Goal: Task Accomplishment & Management: Manage account settings

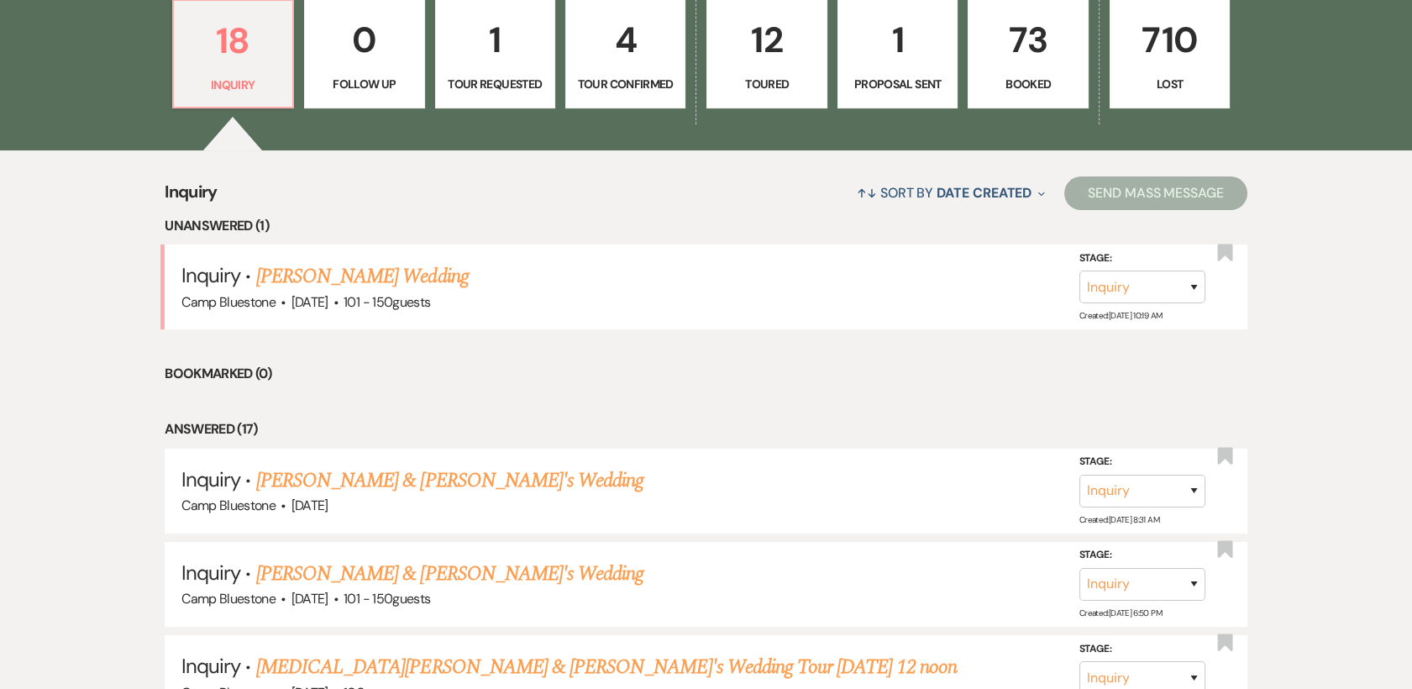
scroll to position [537, 0]
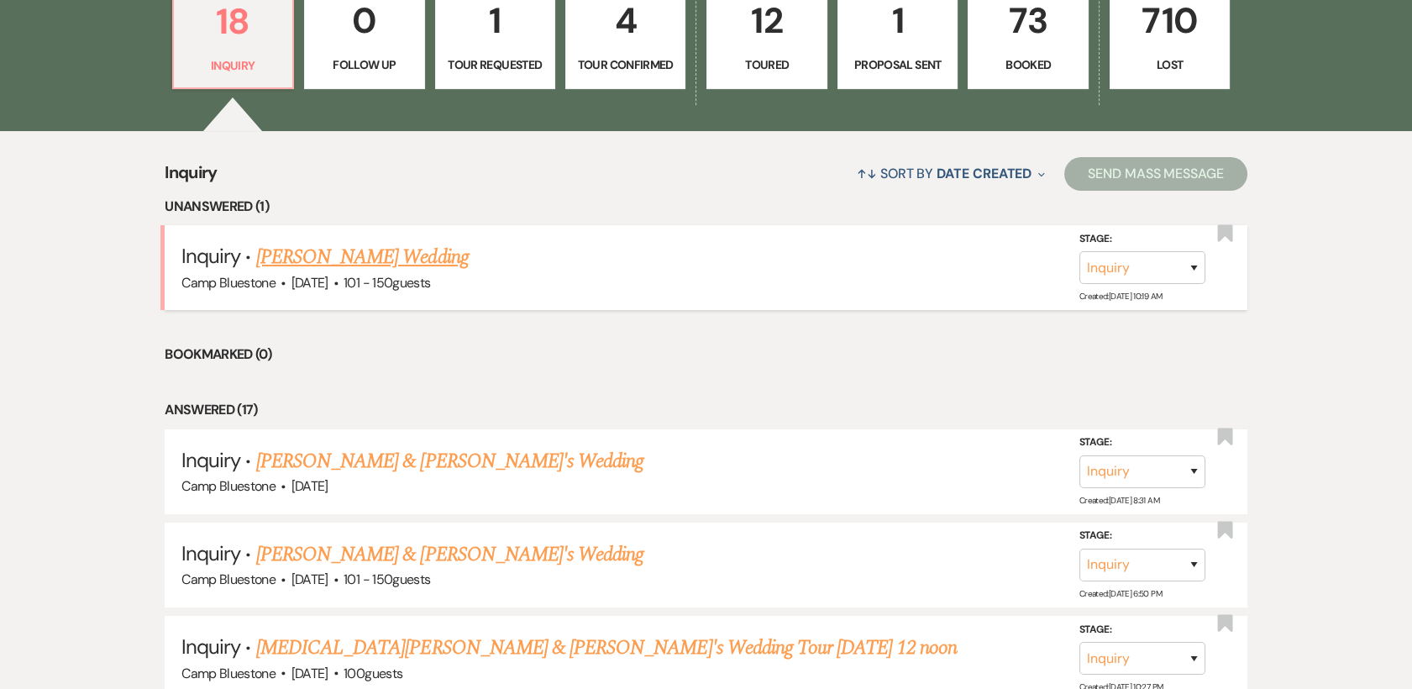
click at [367, 260] on link "[PERSON_NAME] Wedding" at bounding box center [362, 257] width 212 height 30
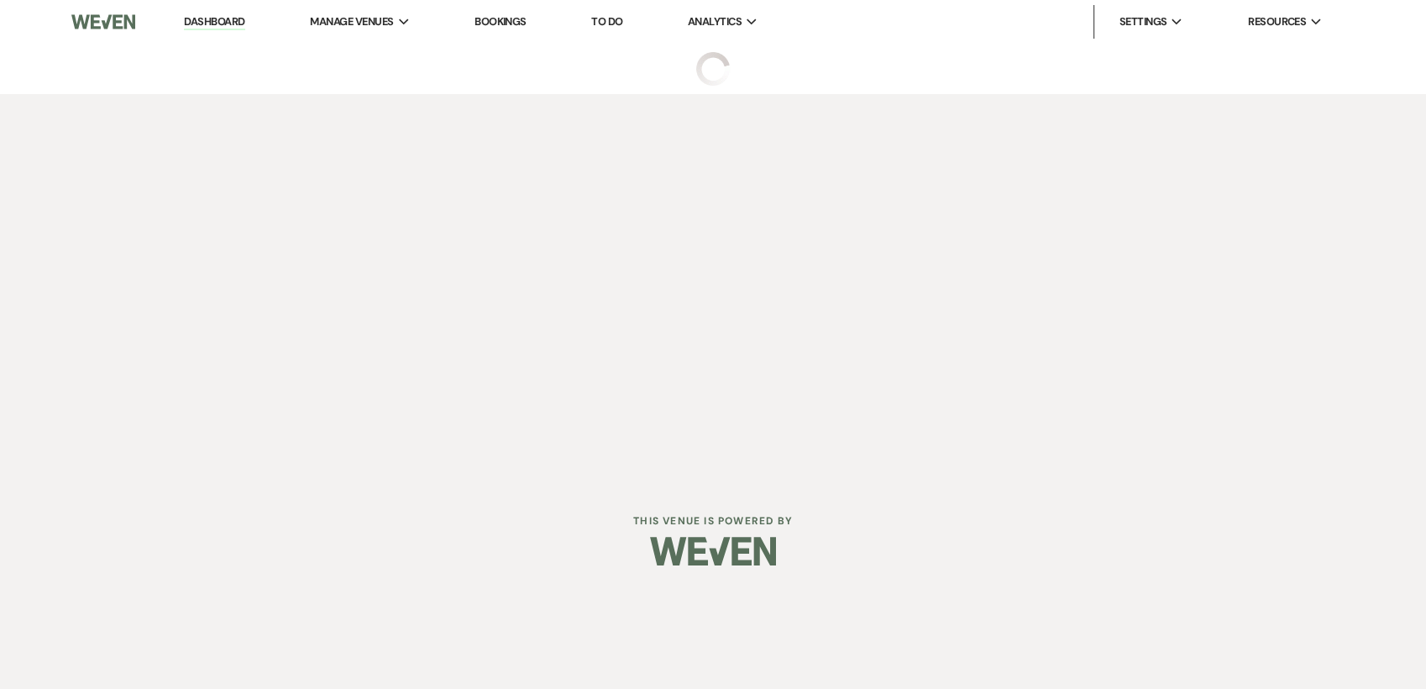
select select "2"
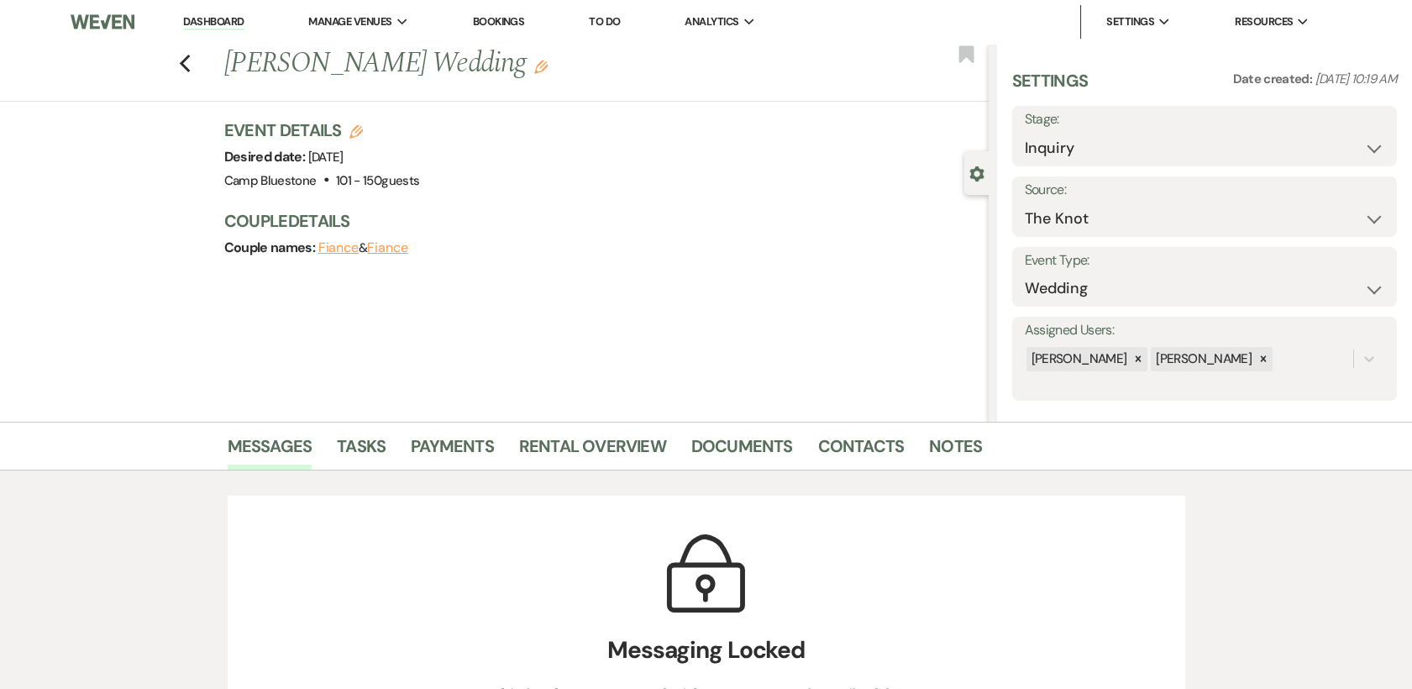
click at [234, 27] on link "Dashboard" at bounding box center [213, 22] width 60 height 16
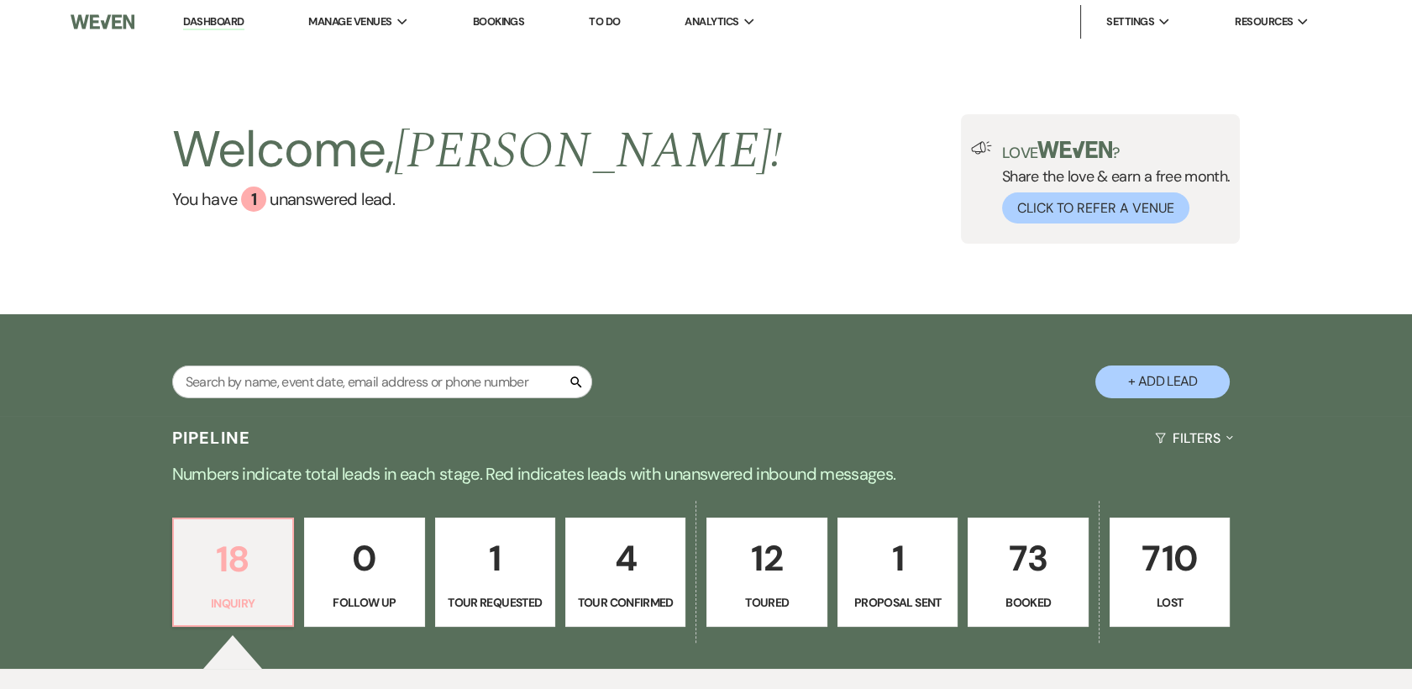
click at [237, 578] on p "18" at bounding box center [233, 559] width 98 height 56
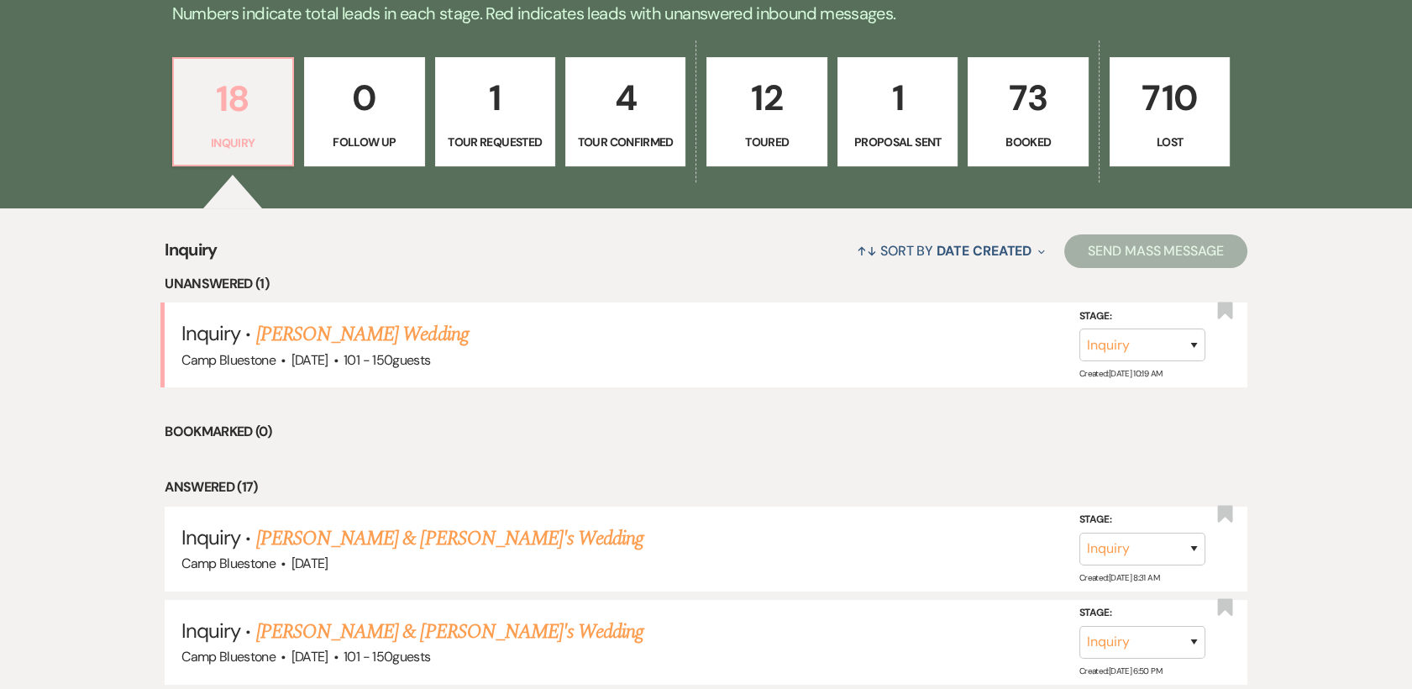
scroll to position [486, 0]
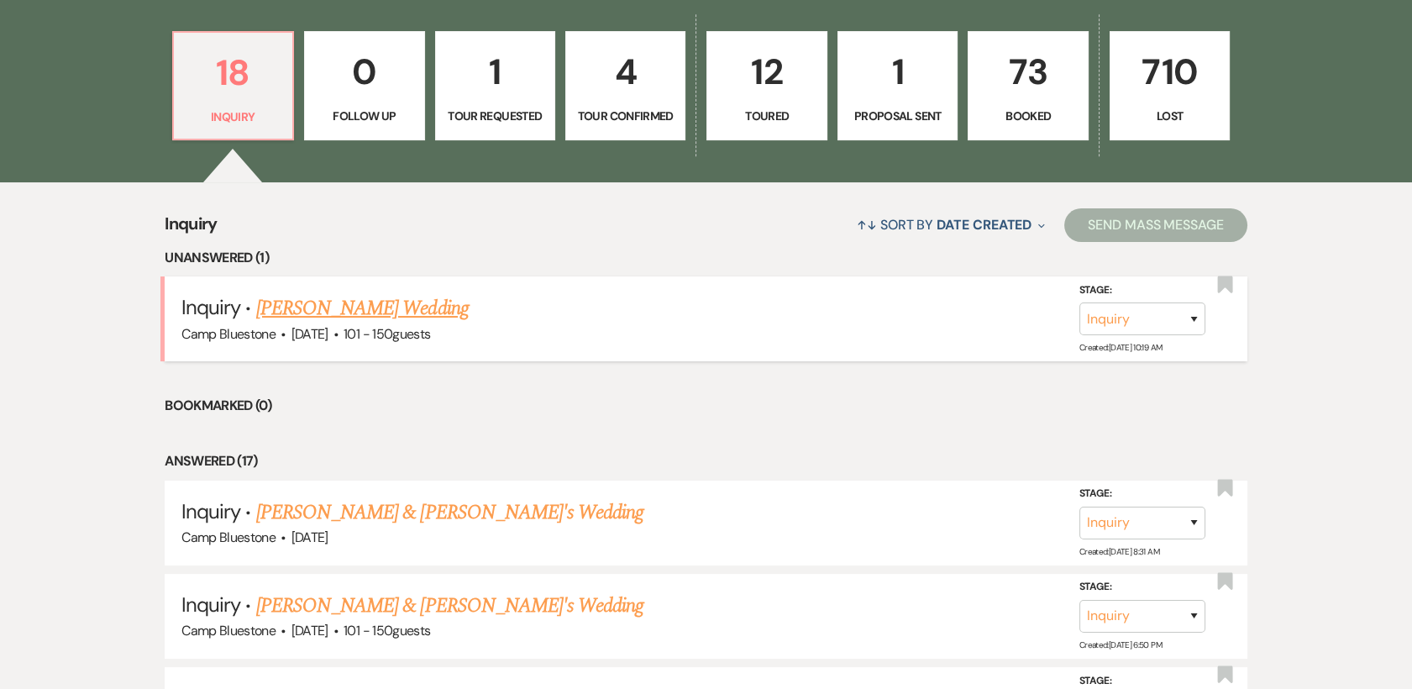
click at [351, 310] on link "[PERSON_NAME] Wedding" at bounding box center [362, 308] width 212 height 30
select select "2"
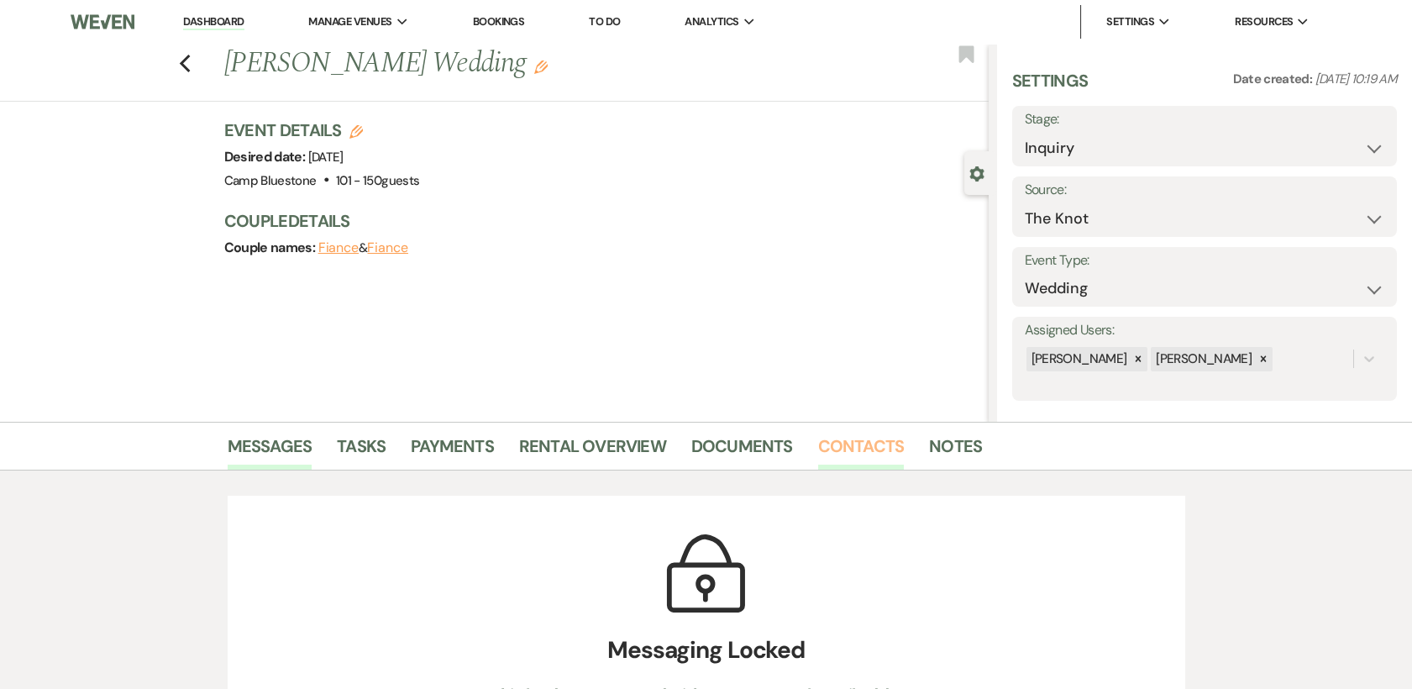
click at [861, 449] on link "Contacts" at bounding box center [861, 450] width 86 height 37
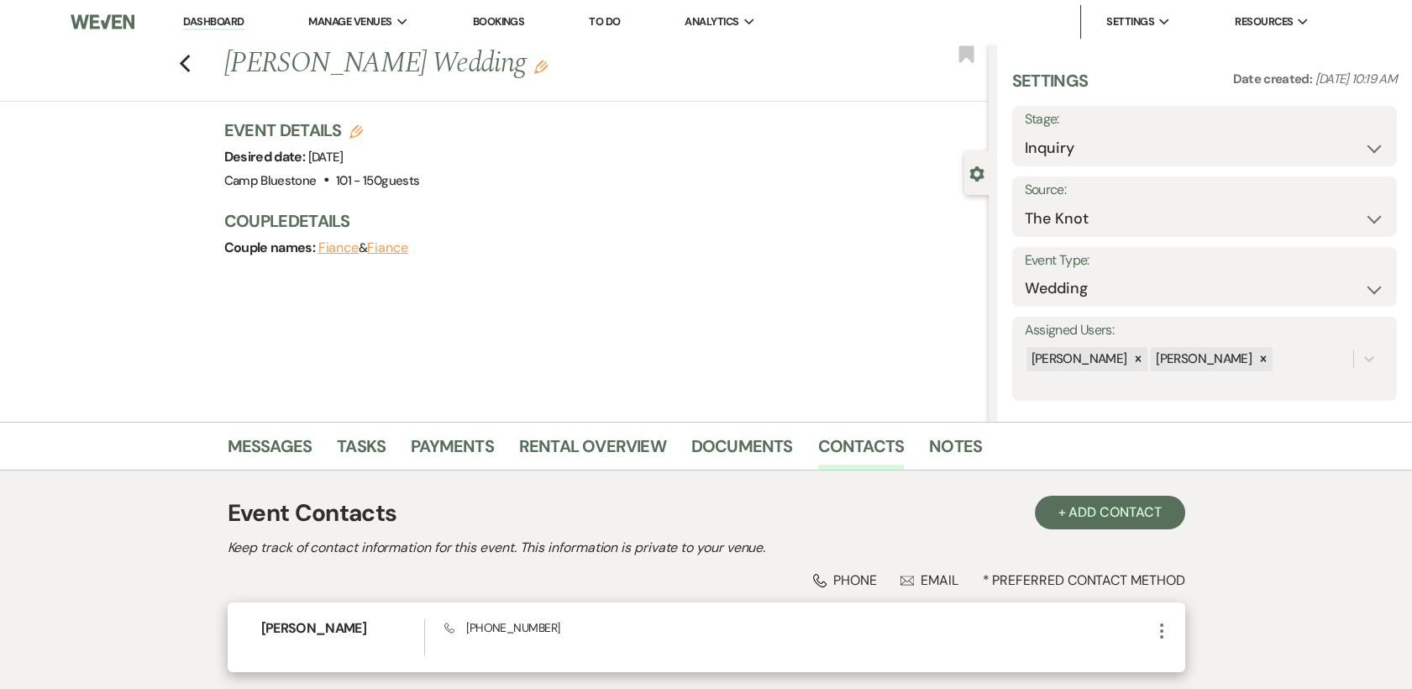
click at [1166, 633] on icon "More" at bounding box center [1161, 631] width 20 height 20
click at [1198, 652] on button "Pencil Edit" at bounding box center [1201, 663] width 100 height 29
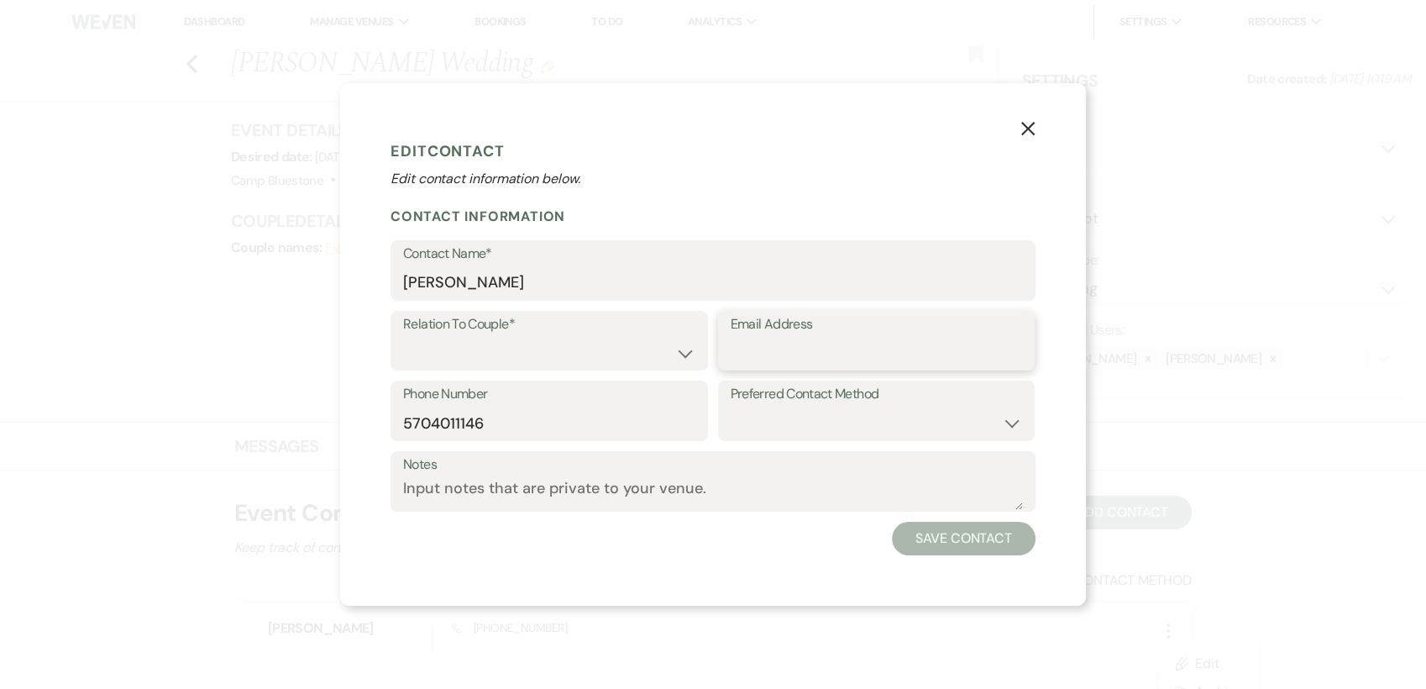
click at [786, 356] on input "Email Address" at bounding box center [877, 352] width 292 height 33
paste input "s [EMAIL_ADDRESS][DOMAIN_NAME]"
click at [739, 352] on input "s [EMAIL_ADDRESS][DOMAIN_NAME]" at bounding box center [877, 352] width 292 height 33
type input "[EMAIL_ADDRESS][DOMAIN_NAME]"
click at [686, 351] on select "Couple Planner Parent of Couple Family Member Friend Other" at bounding box center [549, 352] width 292 height 33
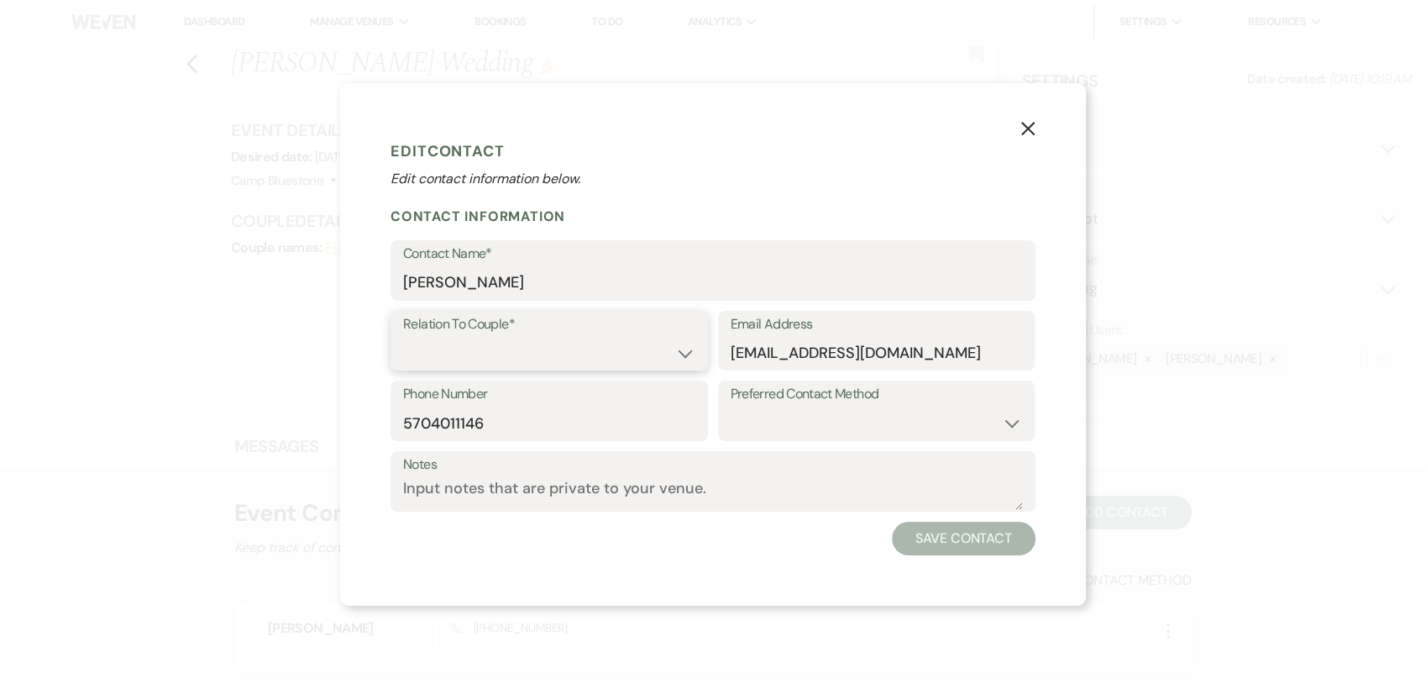
select select "1"
click at [403, 336] on select "Couple Planner Parent of Couple Family Member Friend Other" at bounding box center [549, 352] width 292 height 33
click at [1008, 427] on select "Email Phone Text" at bounding box center [877, 422] width 292 height 33
select select "email"
click at [731, 406] on select "Email Phone Text" at bounding box center [877, 422] width 292 height 33
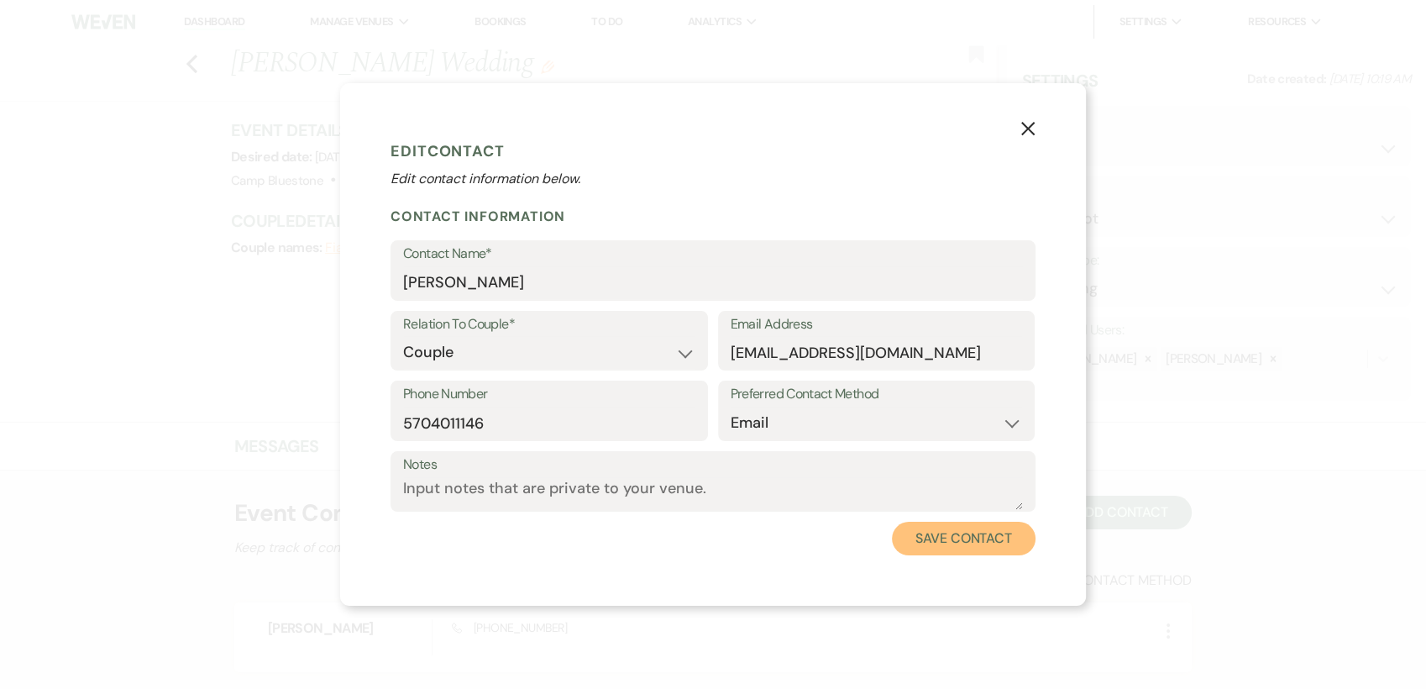
click at [961, 541] on button "Save Contact" at bounding box center [964, 538] width 144 height 34
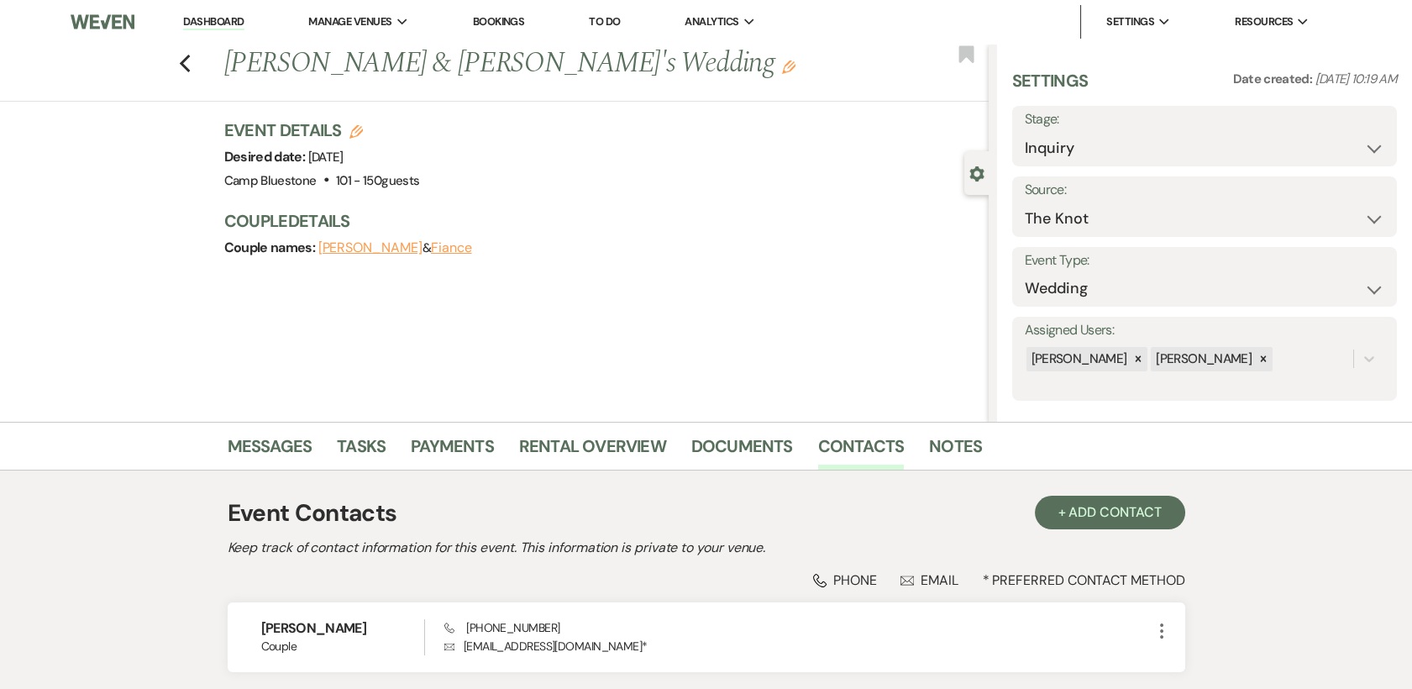
click at [207, 18] on link "Dashboard" at bounding box center [213, 22] width 60 height 16
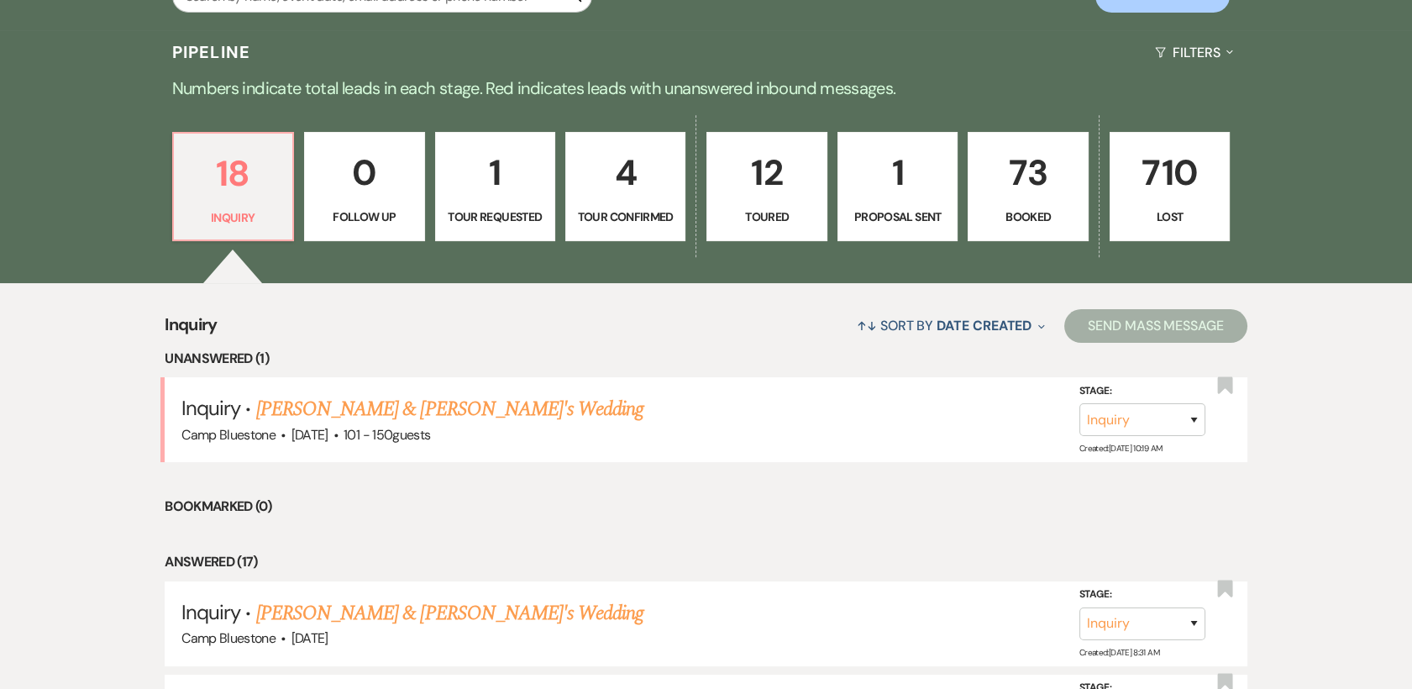
scroll to position [448, 0]
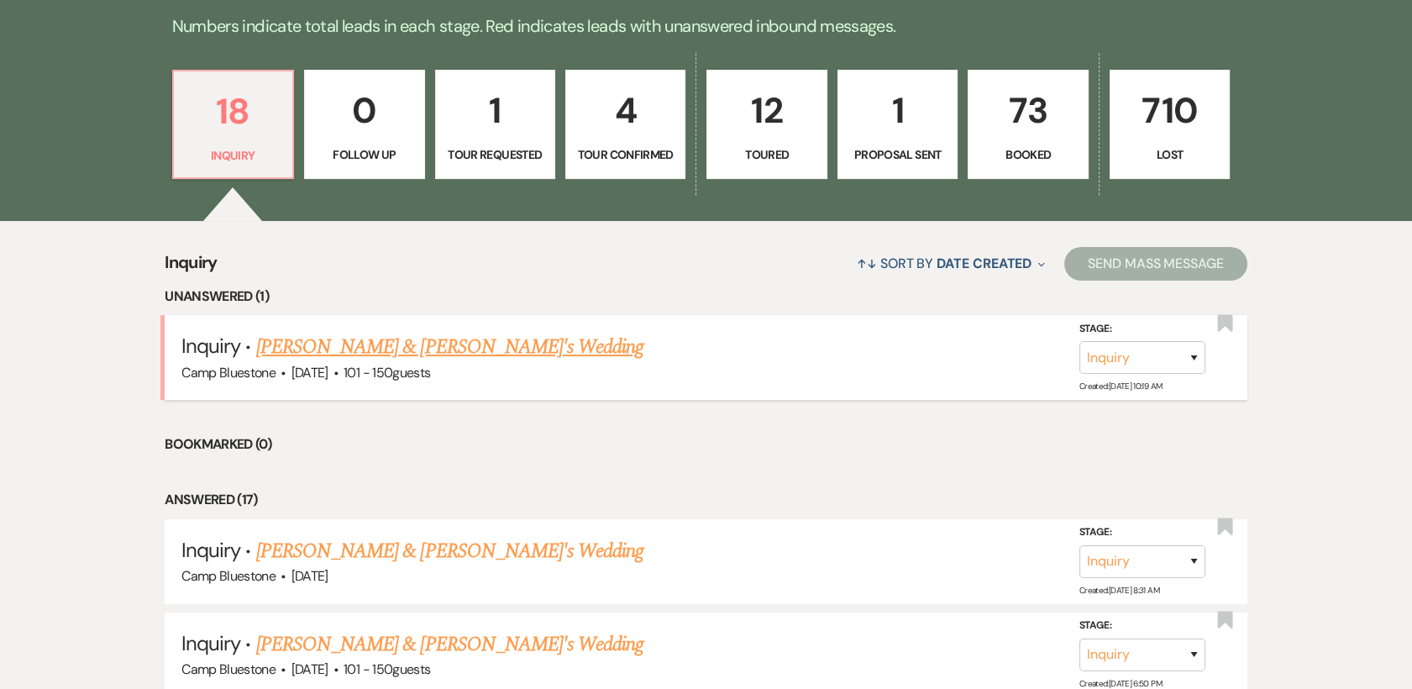
click at [363, 345] on link "[PERSON_NAME] & [PERSON_NAME]'s Wedding" at bounding box center [450, 347] width 388 height 30
select select "2"
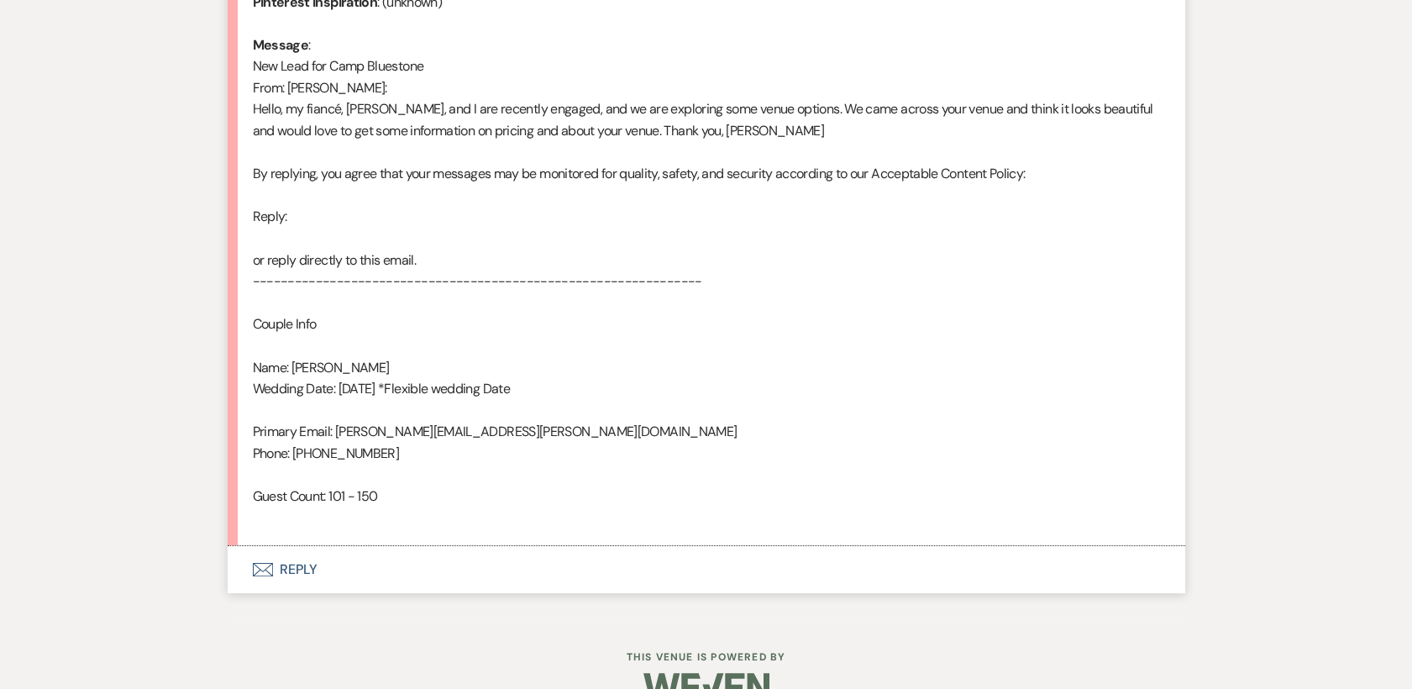
scroll to position [896, 0]
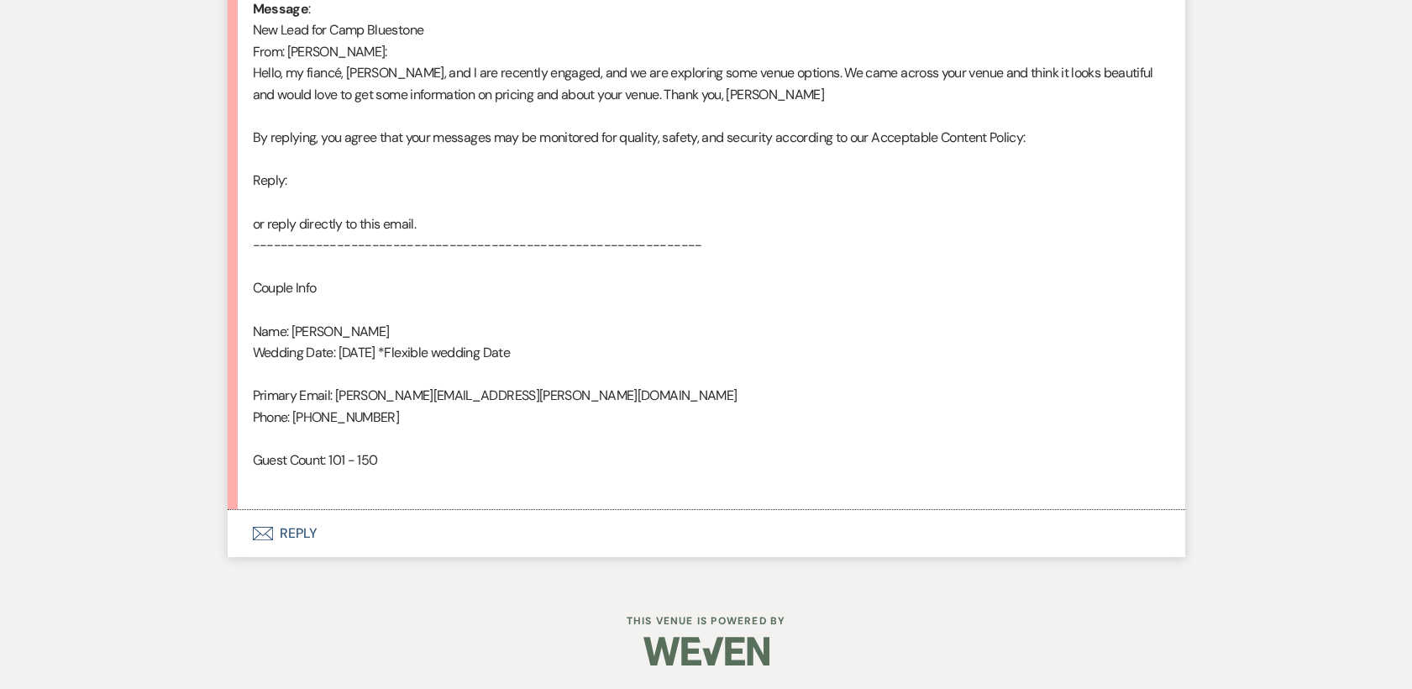
click at [286, 542] on button "Envelope Reply" at bounding box center [706, 533] width 957 height 47
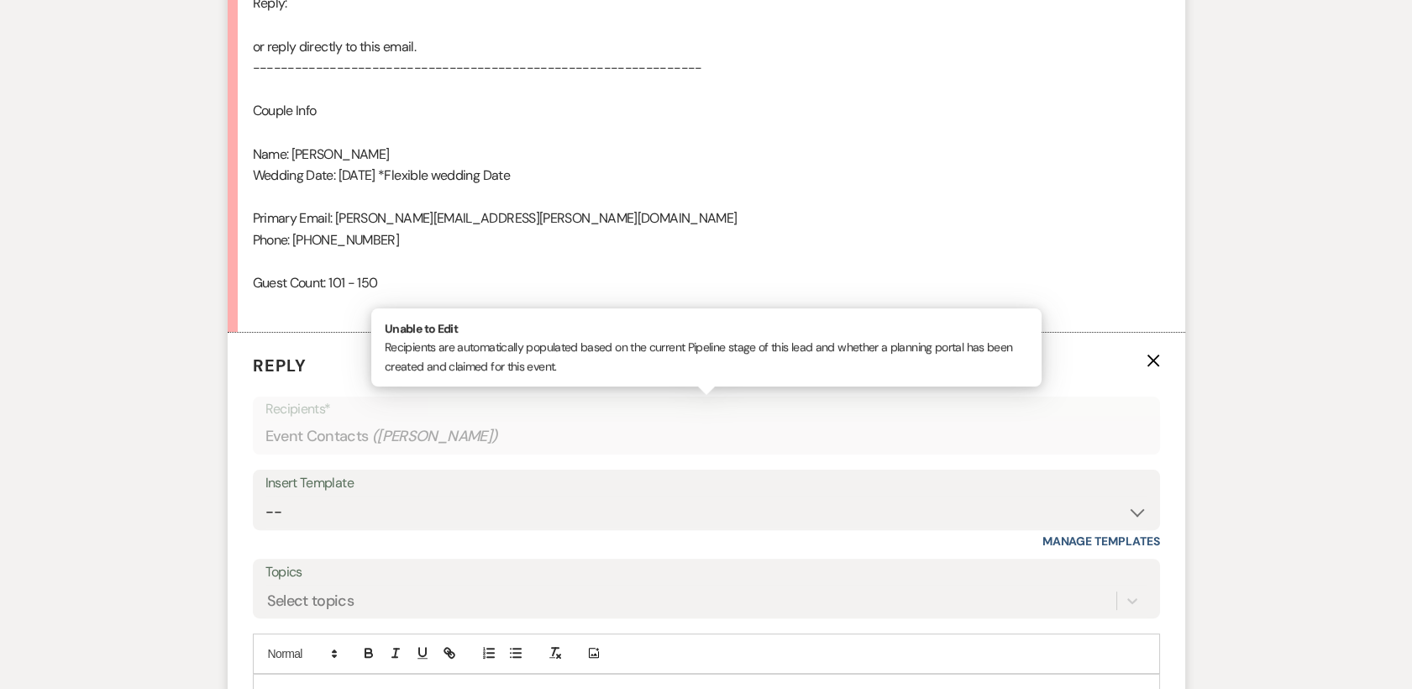
scroll to position [1217, 0]
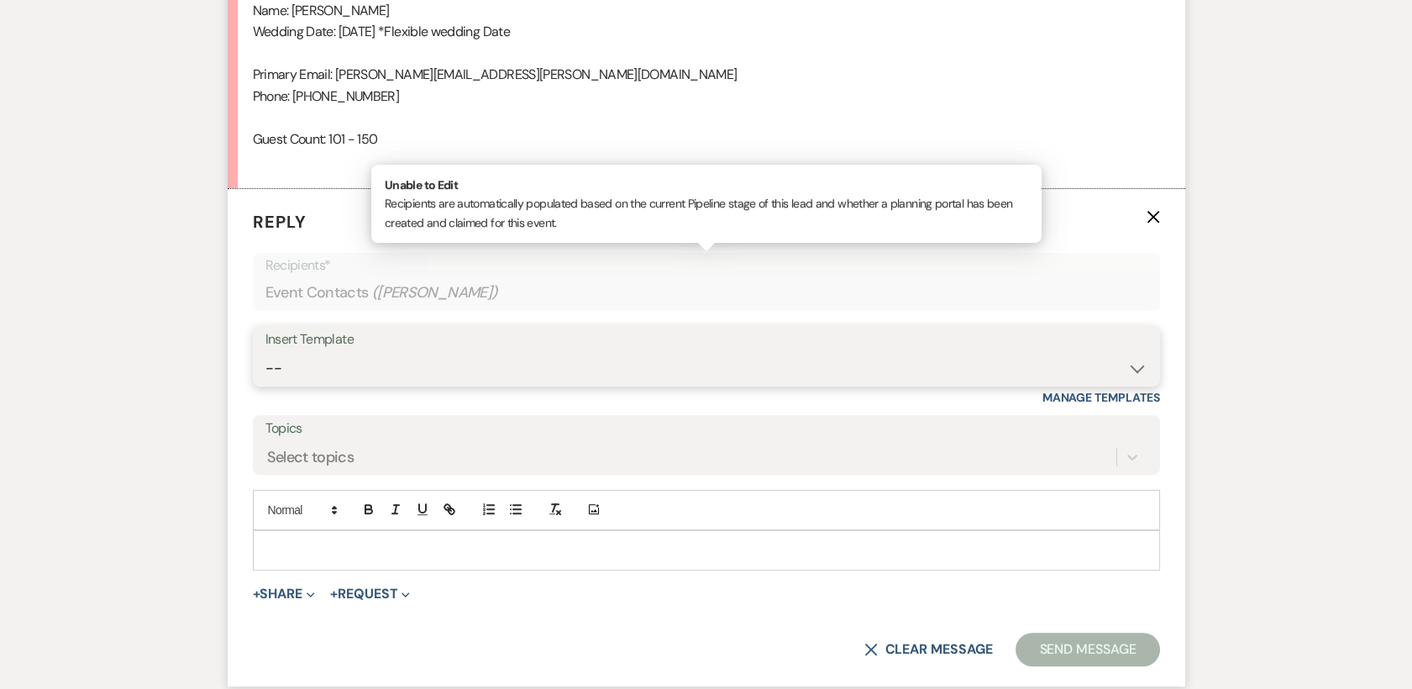
click at [1146, 369] on select "-- Weven Planning Portal Introduction (Booked Events) Tour Request Response Con…" at bounding box center [706, 368] width 882 height 33
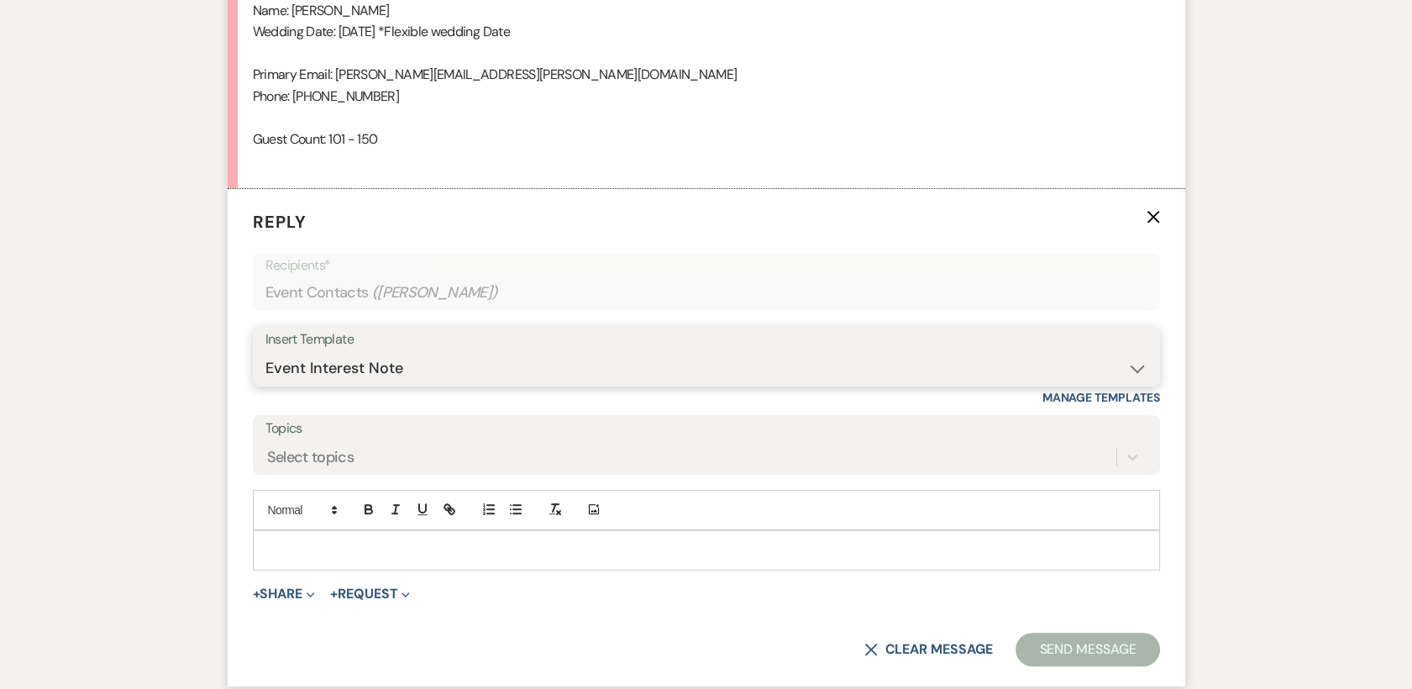
click at [265, 352] on select "-- Weven Planning Portal Introduction (Booked Events) Tour Request Response Con…" at bounding box center [706, 368] width 882 height 33
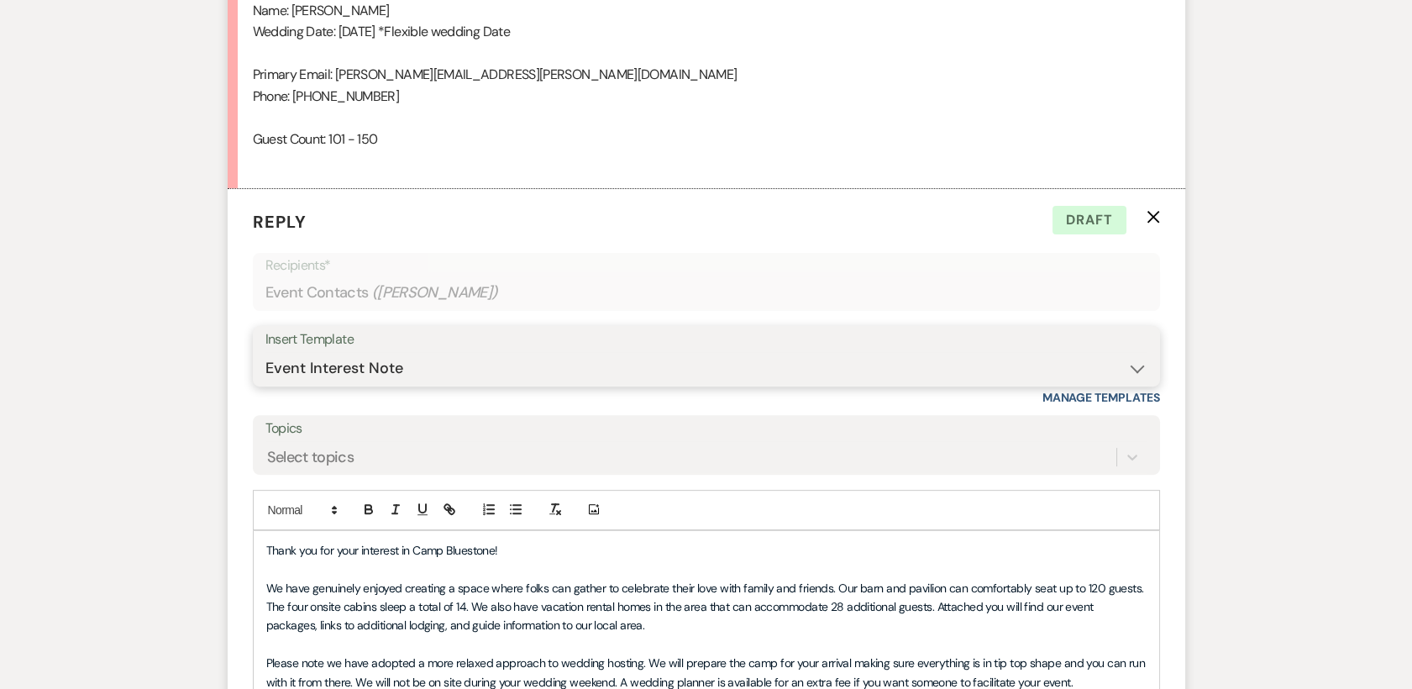
click at [1130, 373] on select "-- Weven Planning Portal Introduction (Booked Events) Tour Request Response Con…" at bounding box center [706, 368] width 882 height 33
select select "378"
click at [265, 352] on select "-- Weven Planning Portal Introduction (Booked Events) Tour Request Response Con…" at bounding box center [706, 368] width 882 height 33
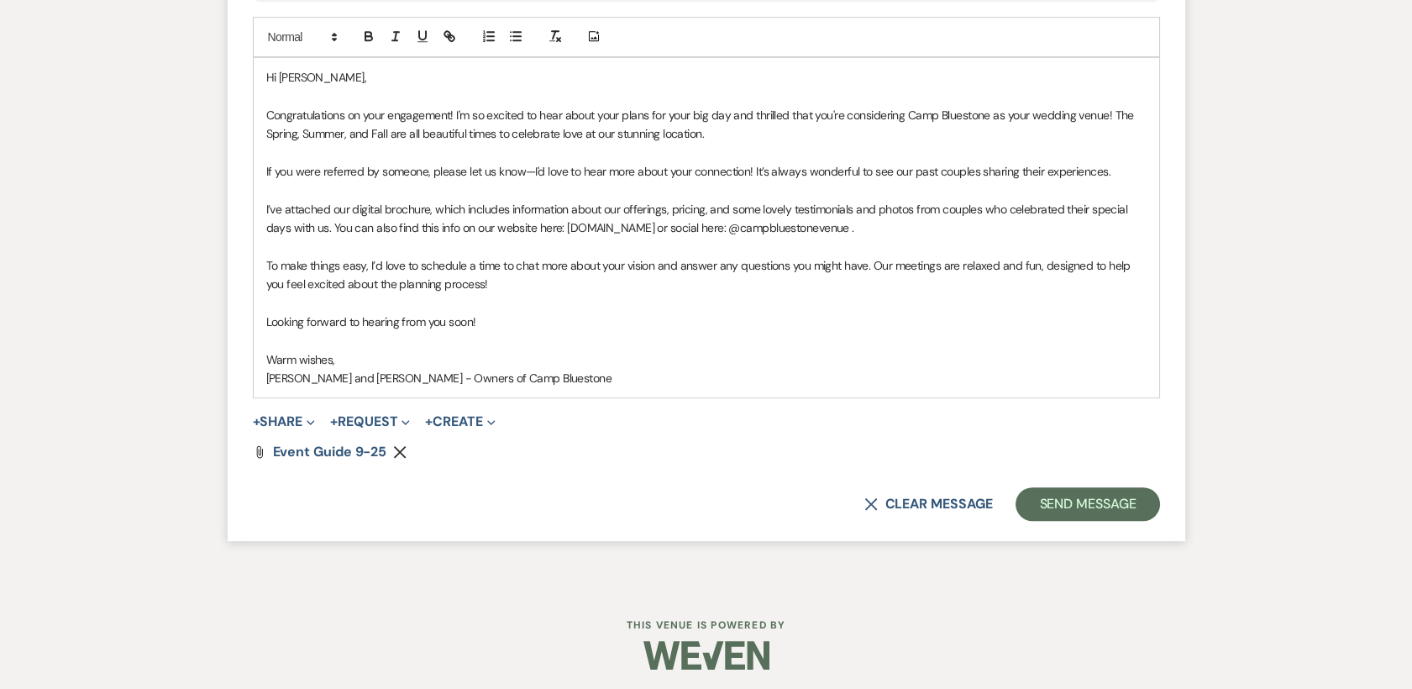
scroll to position [1694, 0]
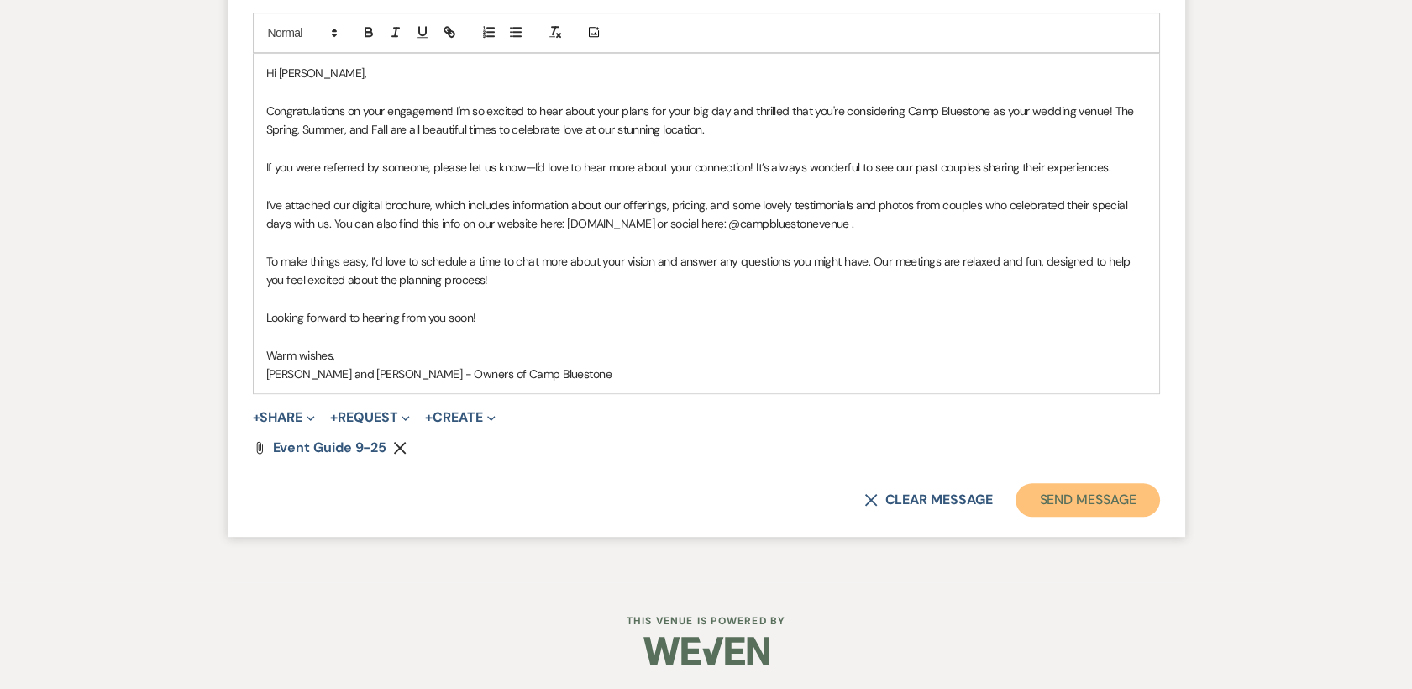
click at [1097, 500] on button "Send Message" at bounding box center [1087, 500] width 144 height 34
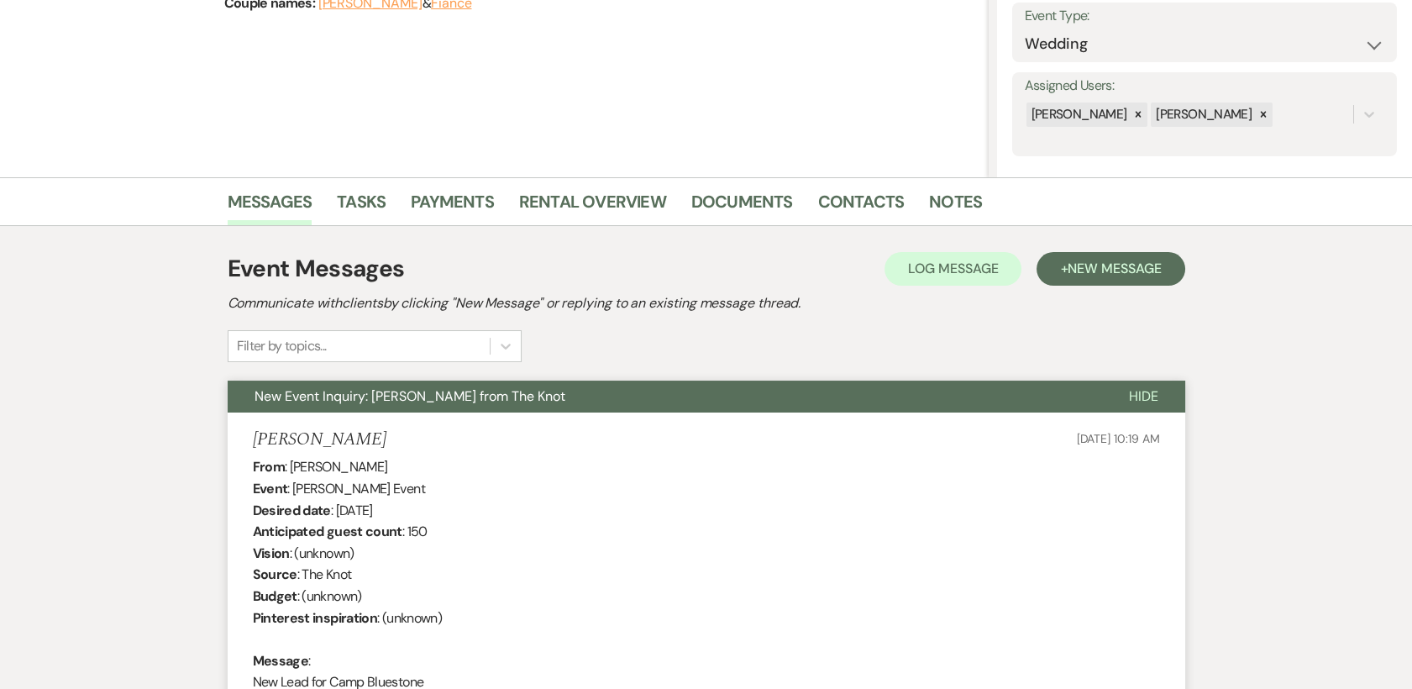
scroll to position [0, 0]
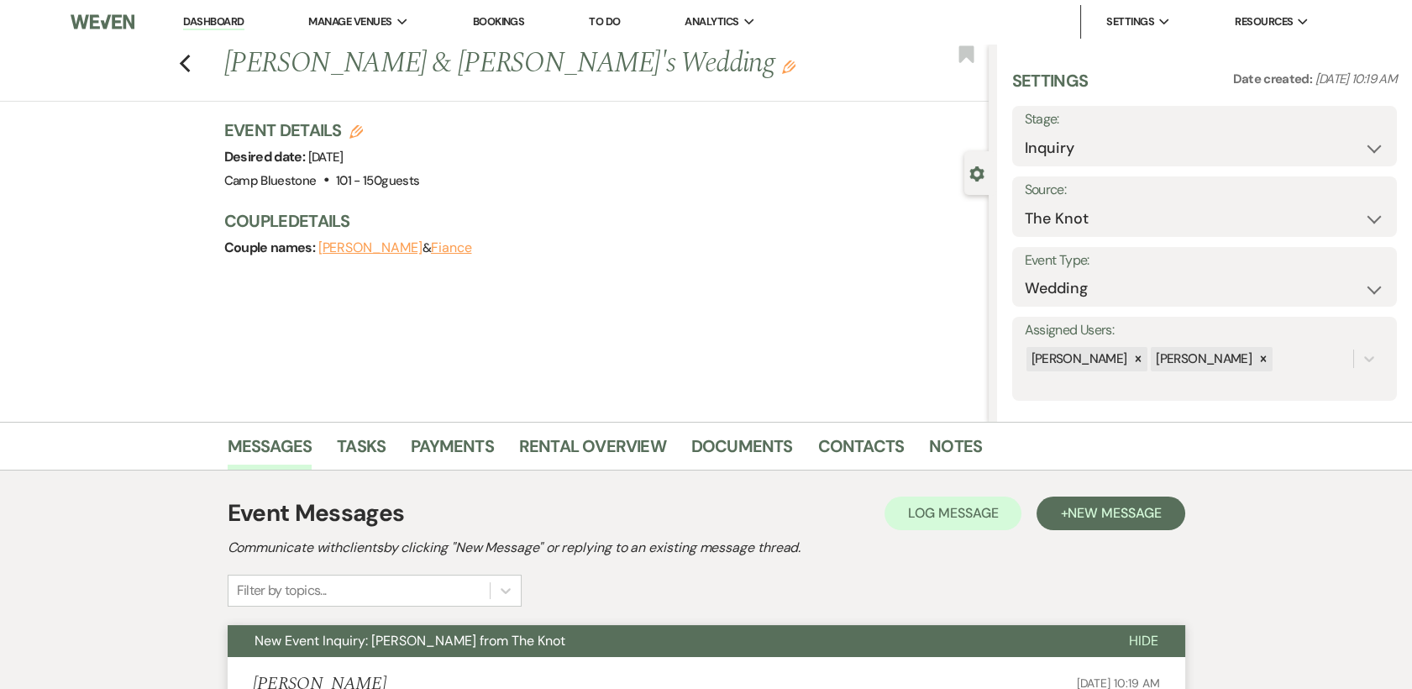
click at [220, 23] on link "Dashboard" at bounding box center [213, 22] width 60 height 16
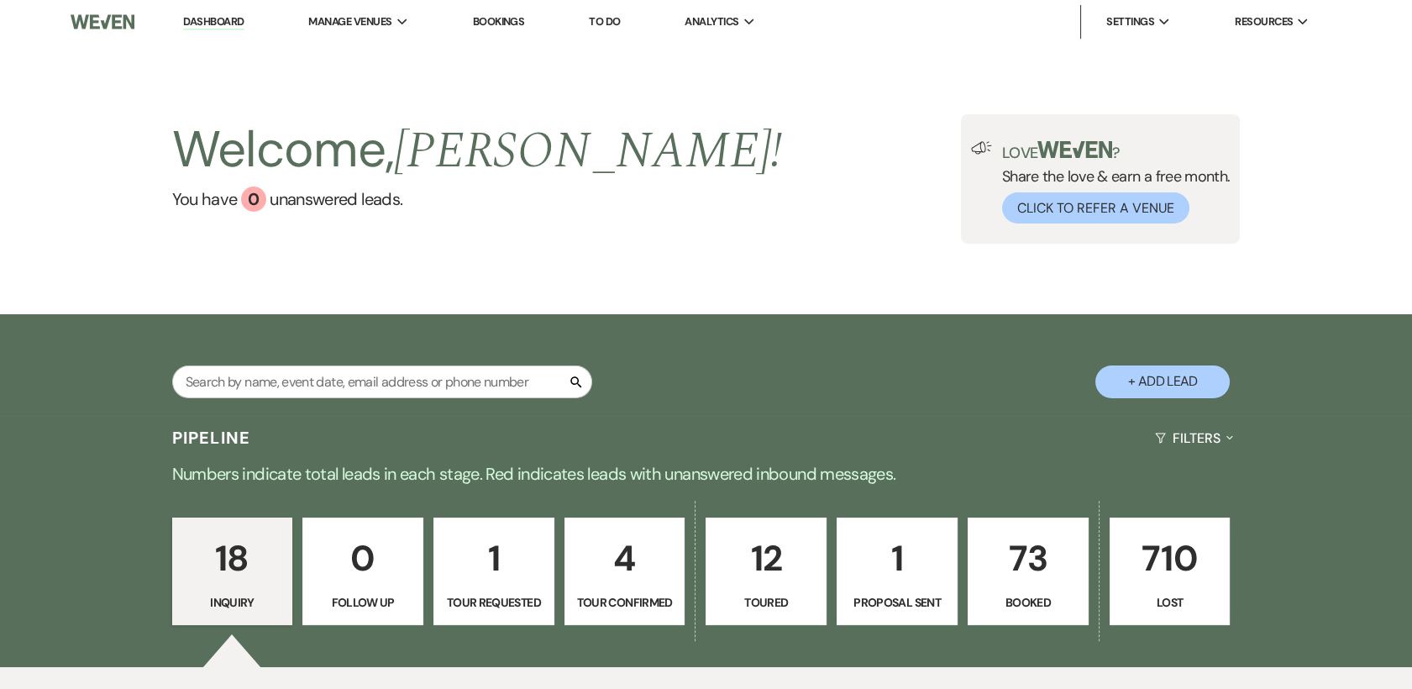
click at [891, 564] on p "1" at bounding box center [896, 558] width 99 height 56
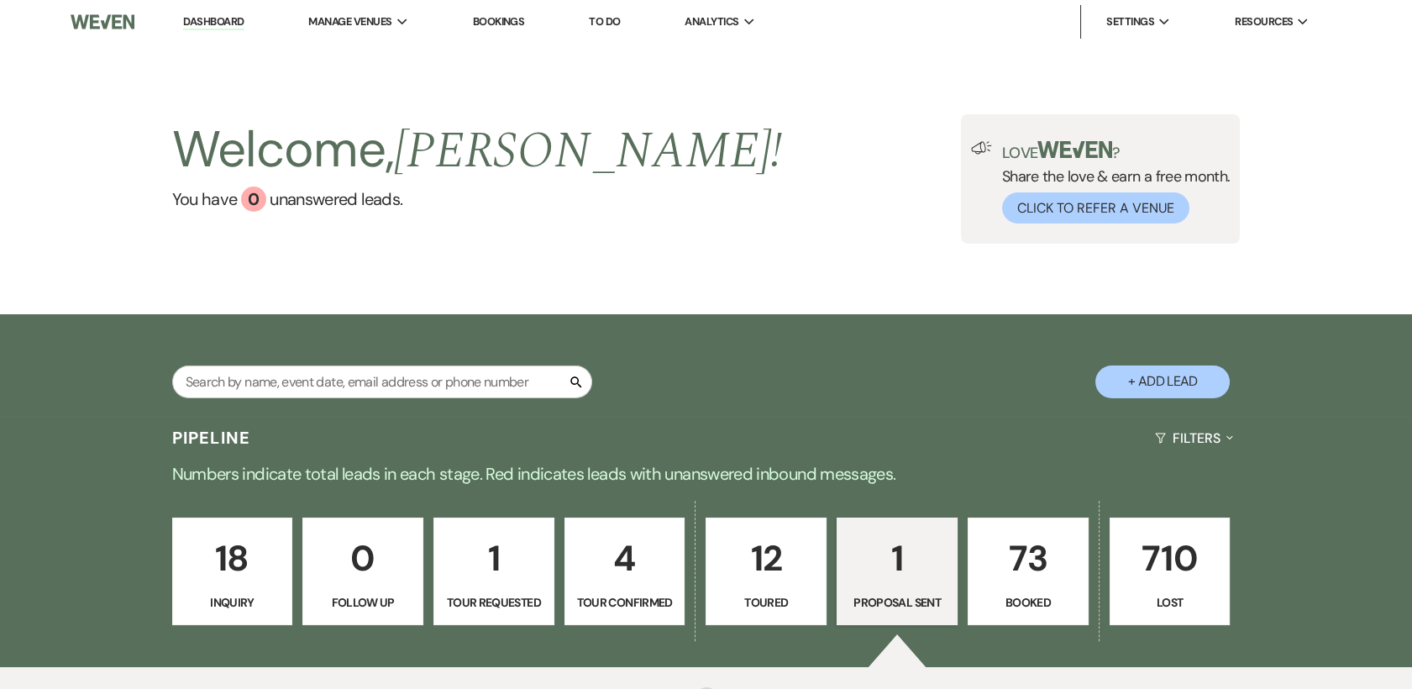
select select "6"
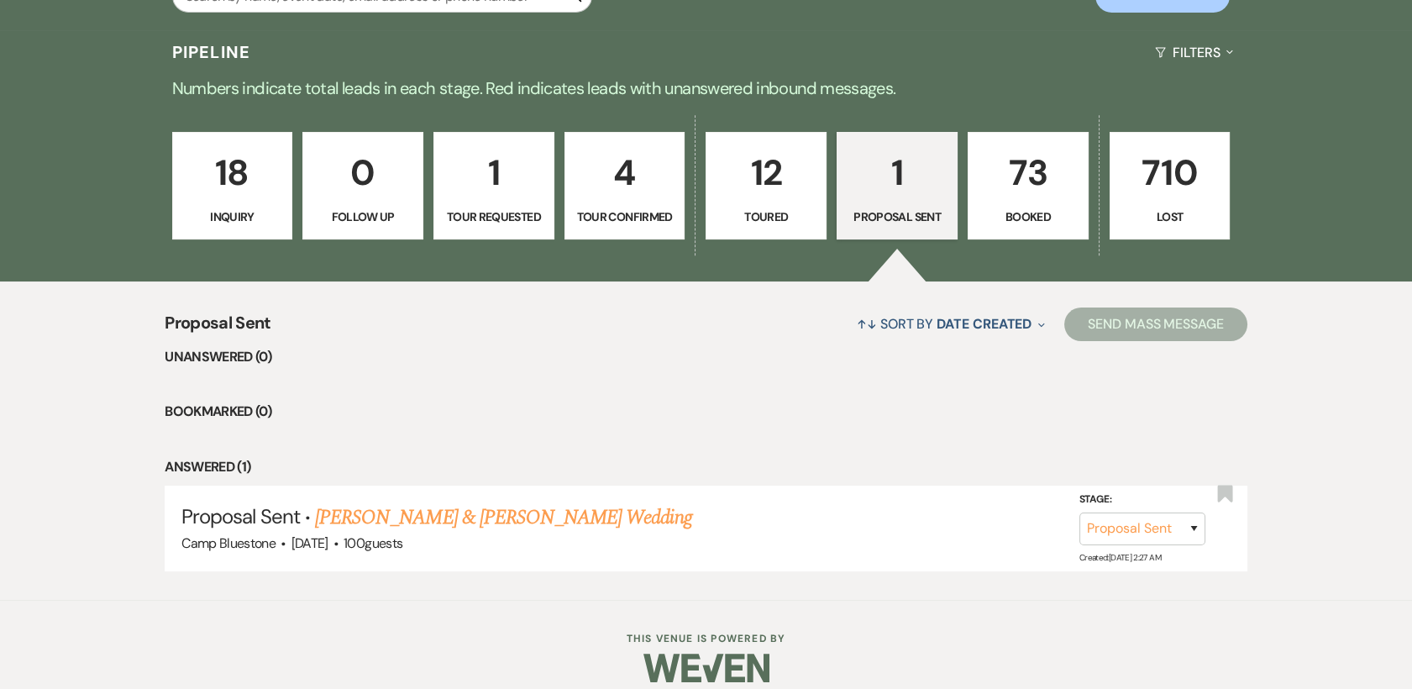
scroll to position [403, 0]
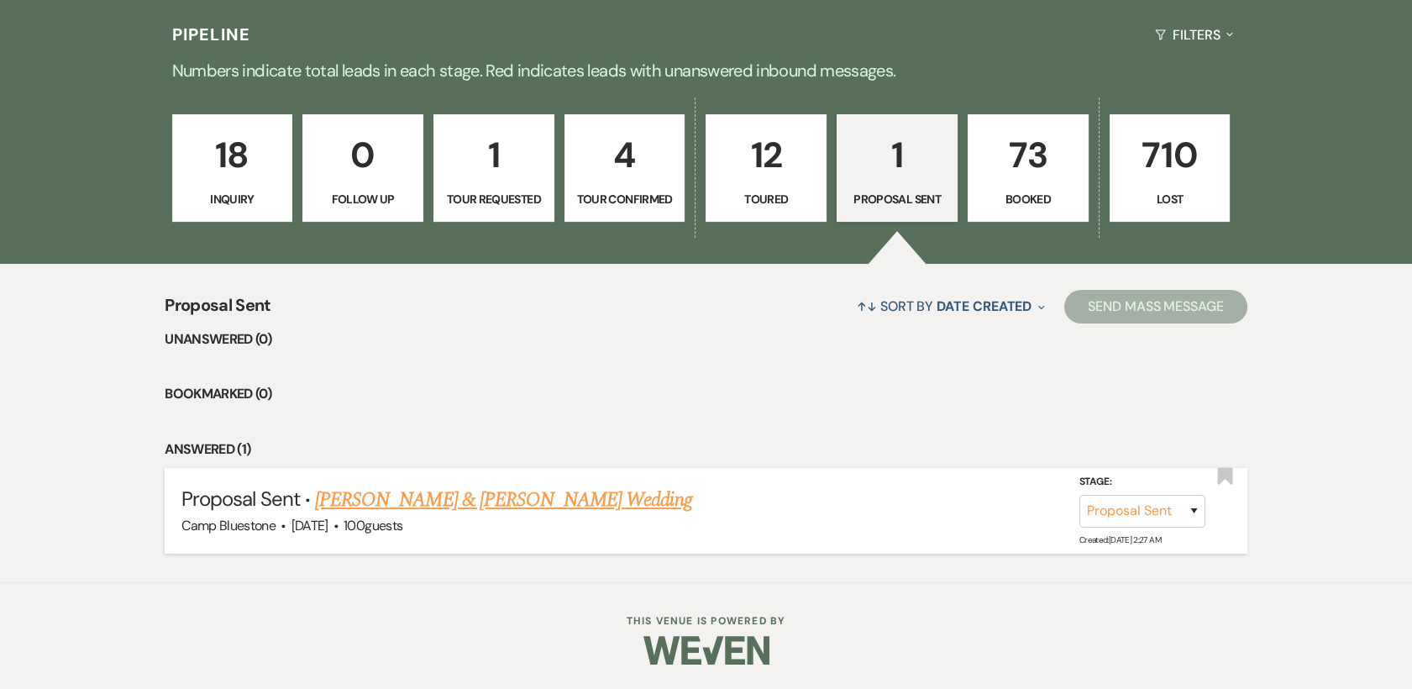
click at [450, 498] on link "[PERSON_NAME] & [PERSON_NAME] Wedding" at bounding box center [503, 500] width 376 height 30
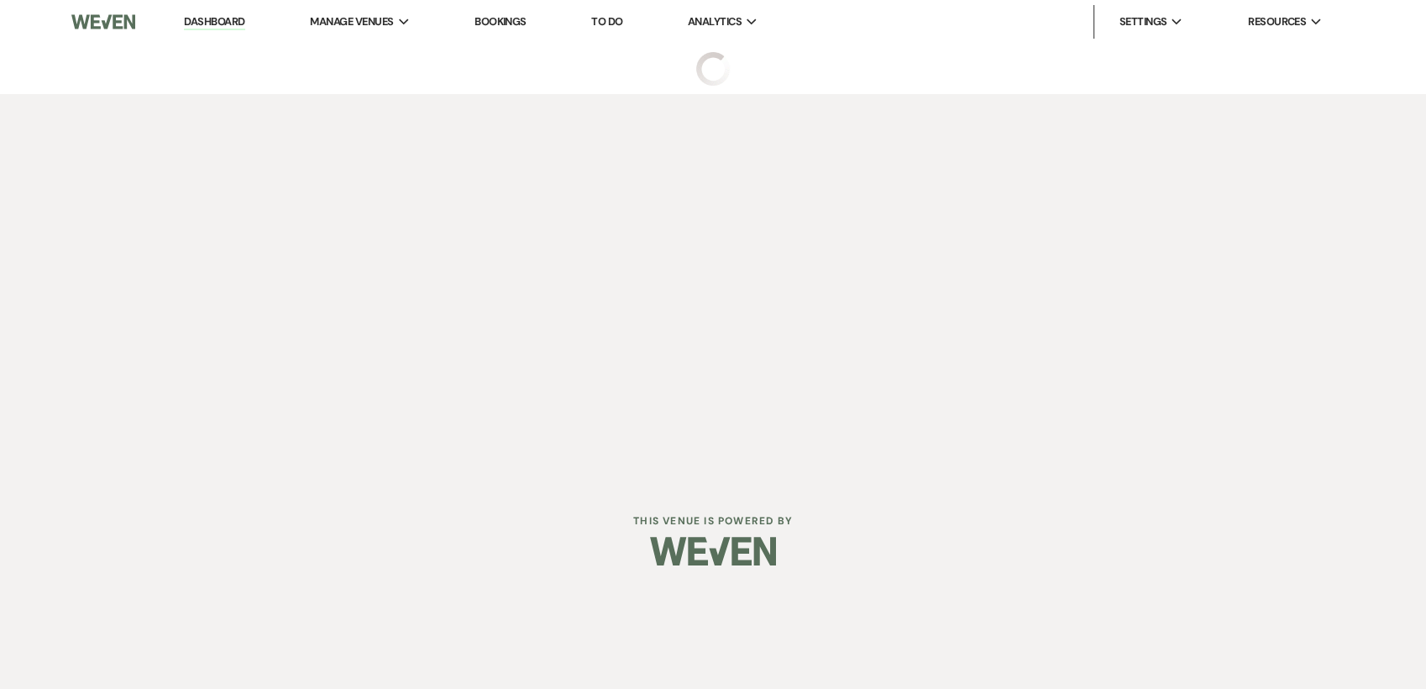
select select "6"
select select "1"
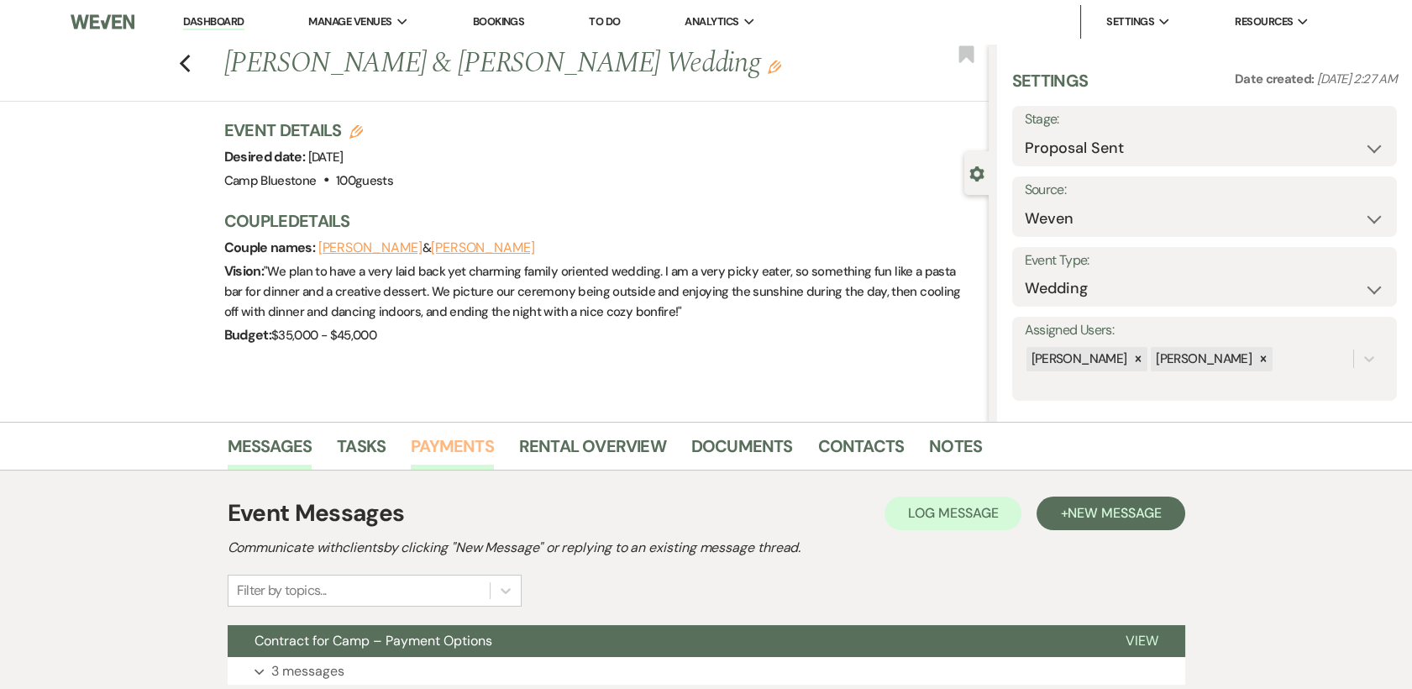
click at [443, 437] on link "Payments" at bounding box center [452, 450] width 83 height 37
